Goal: Transaction & Acquisition: Purchase product/service

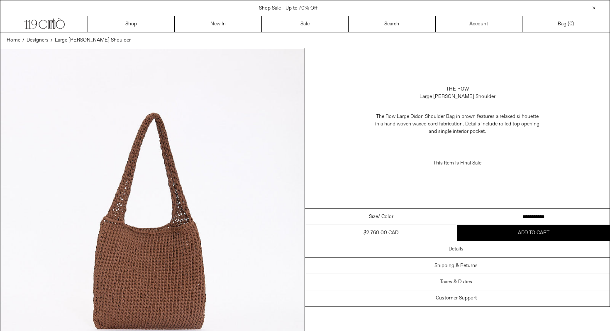
scroll to position [1250, 0]
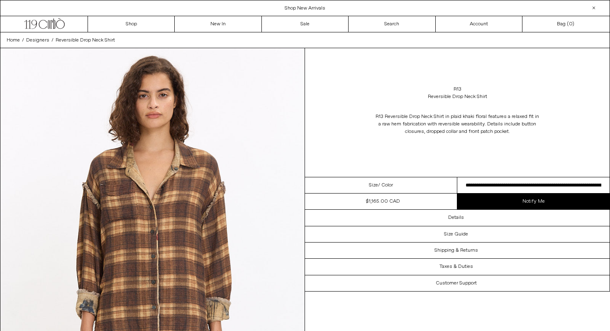
click at [494, 183] on select "**********" at bounding box center [533, 185] width 152 height 16
